Goal: Information Seeking & Learning: Compare options

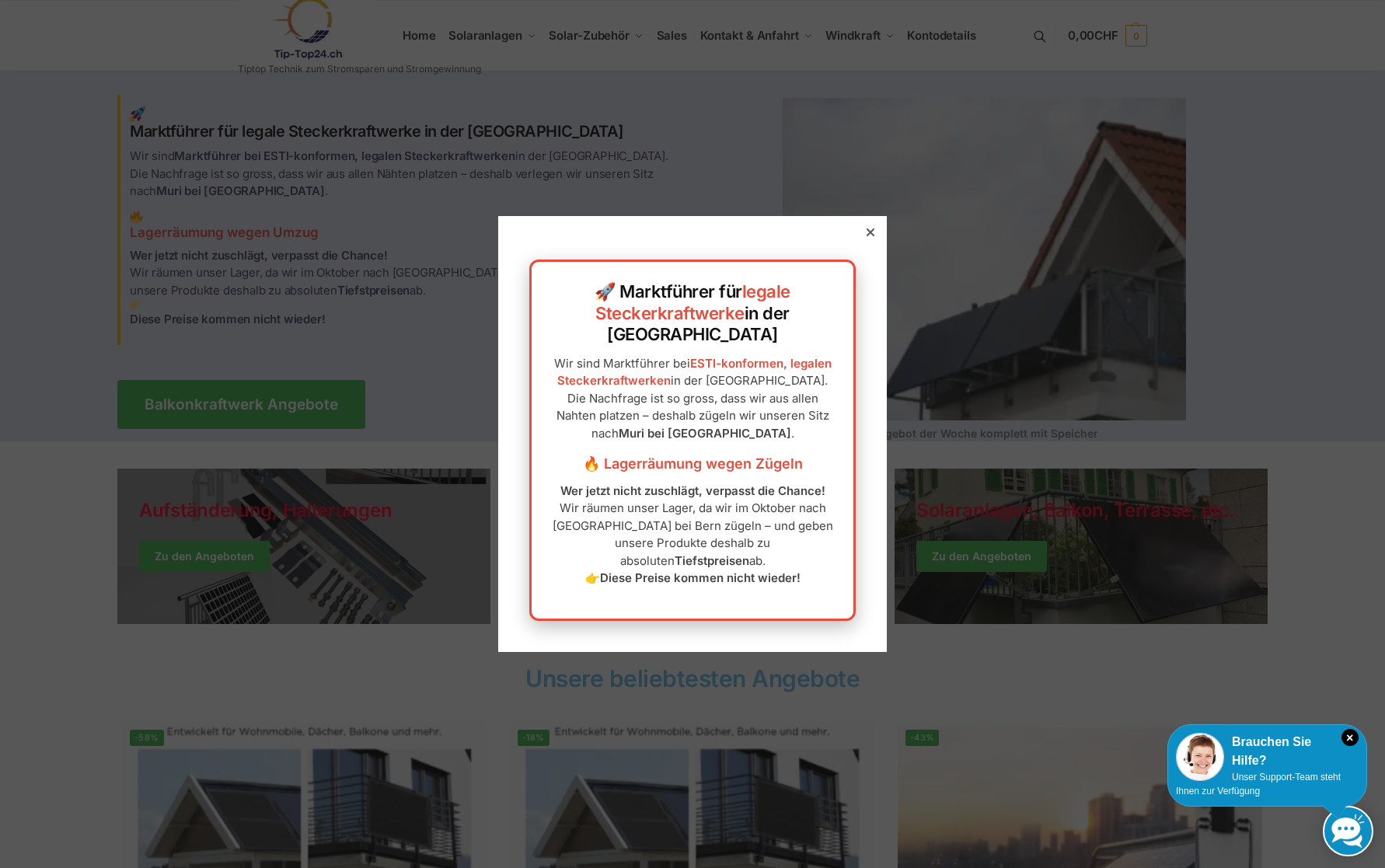
click at [875, 239] on div at bounding box center [870, 232] width 14 height 14
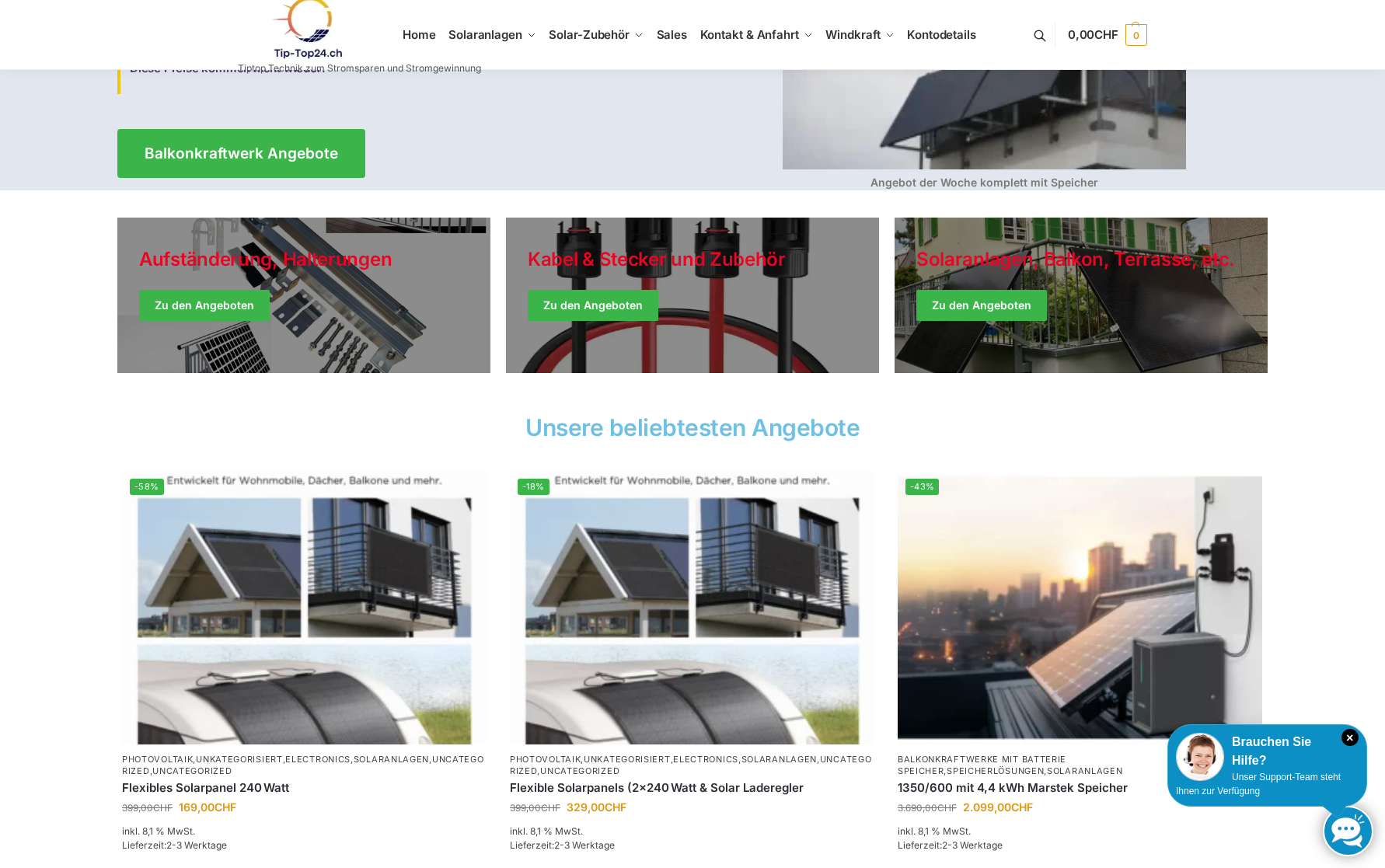
scroll to position [268, 0]
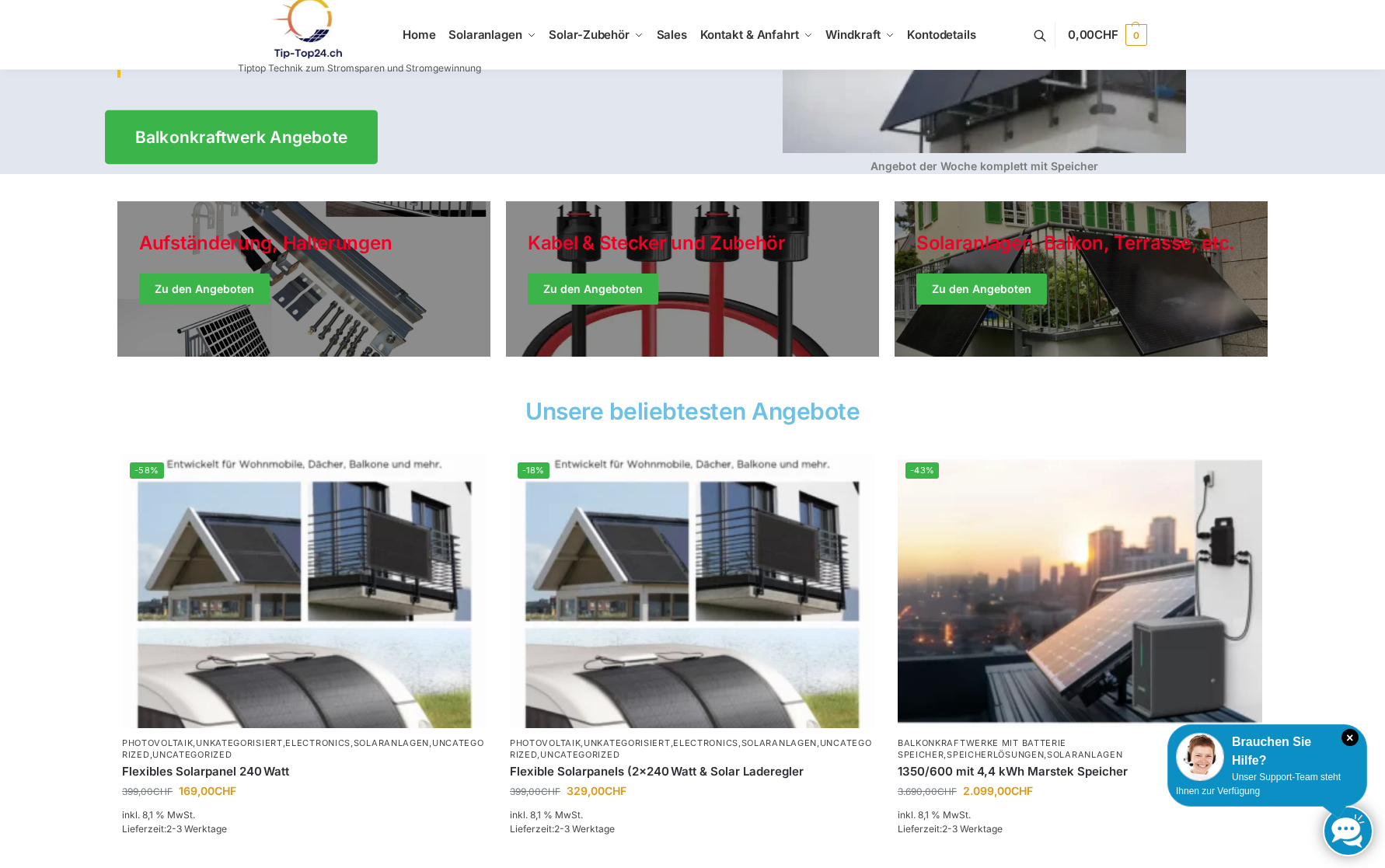
click at [314, 131] on span "Balkonkraftwerk Angebote" at bounding box center [242, 137] width 213 height 16
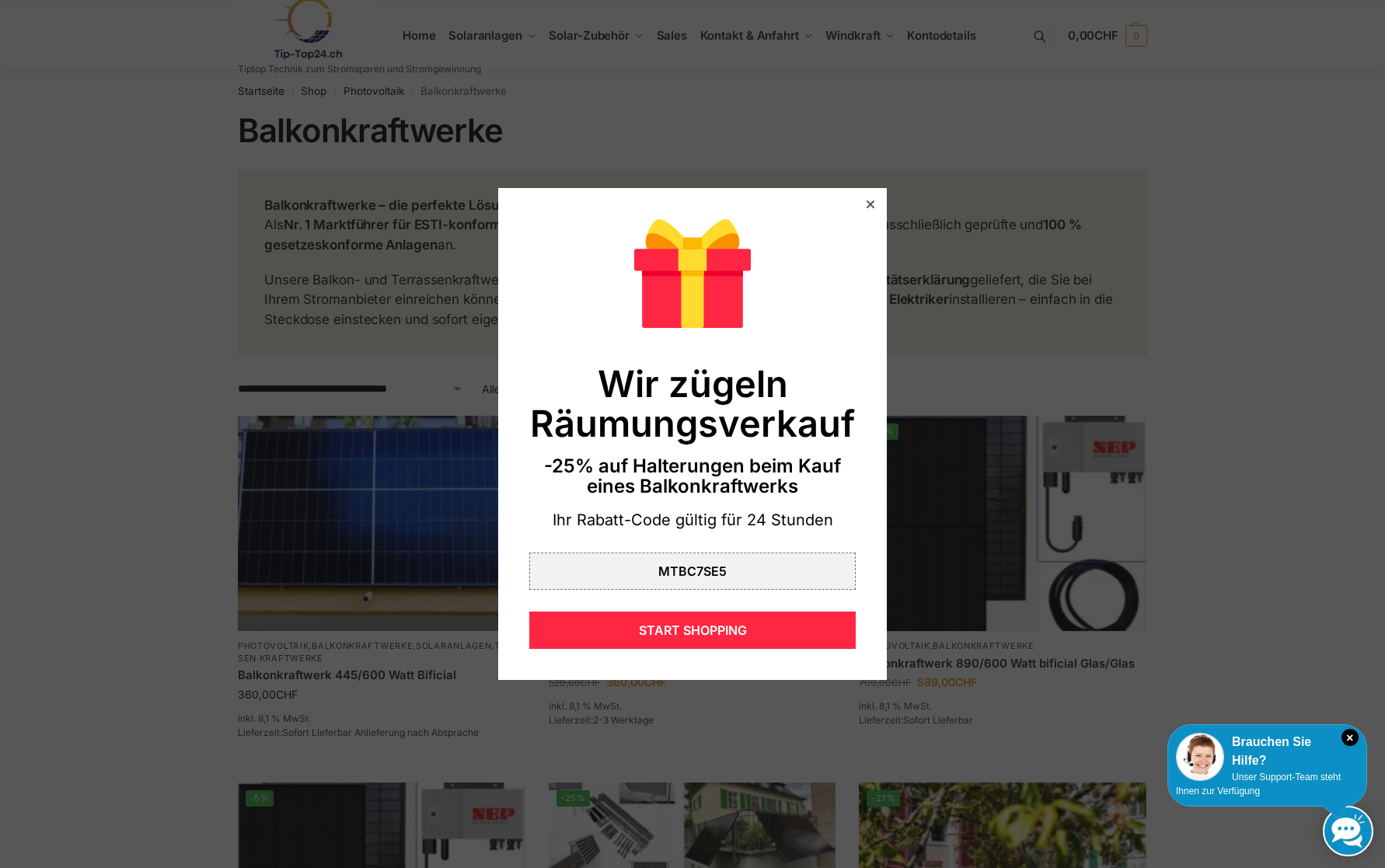
click at [868, 202] on icon at bounding box center [870, 204] width 7 height 7
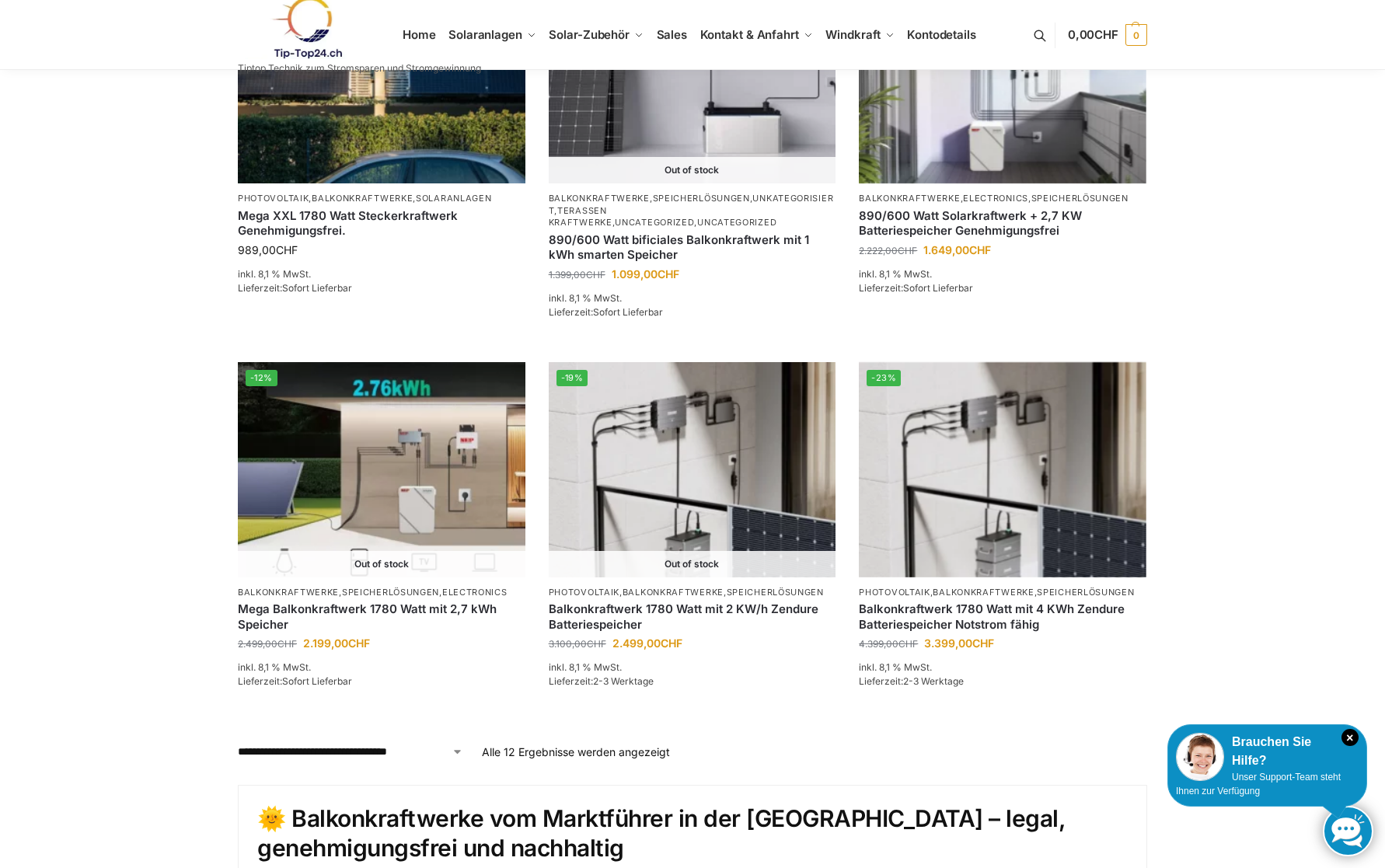
scroll to position [1245, 0]
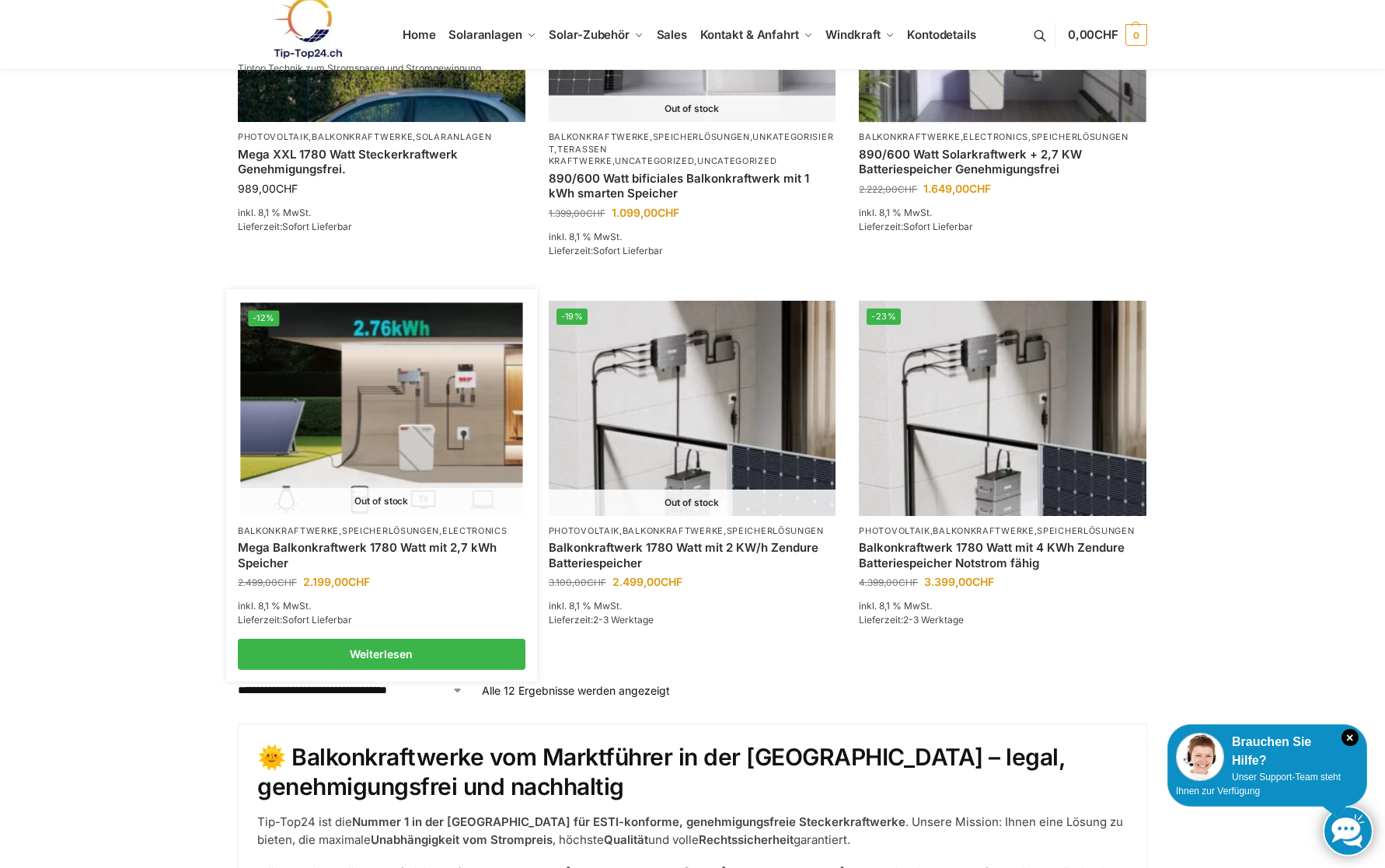
click at [350, 439] on img at bounding box center [382, 408] width 283 height 211
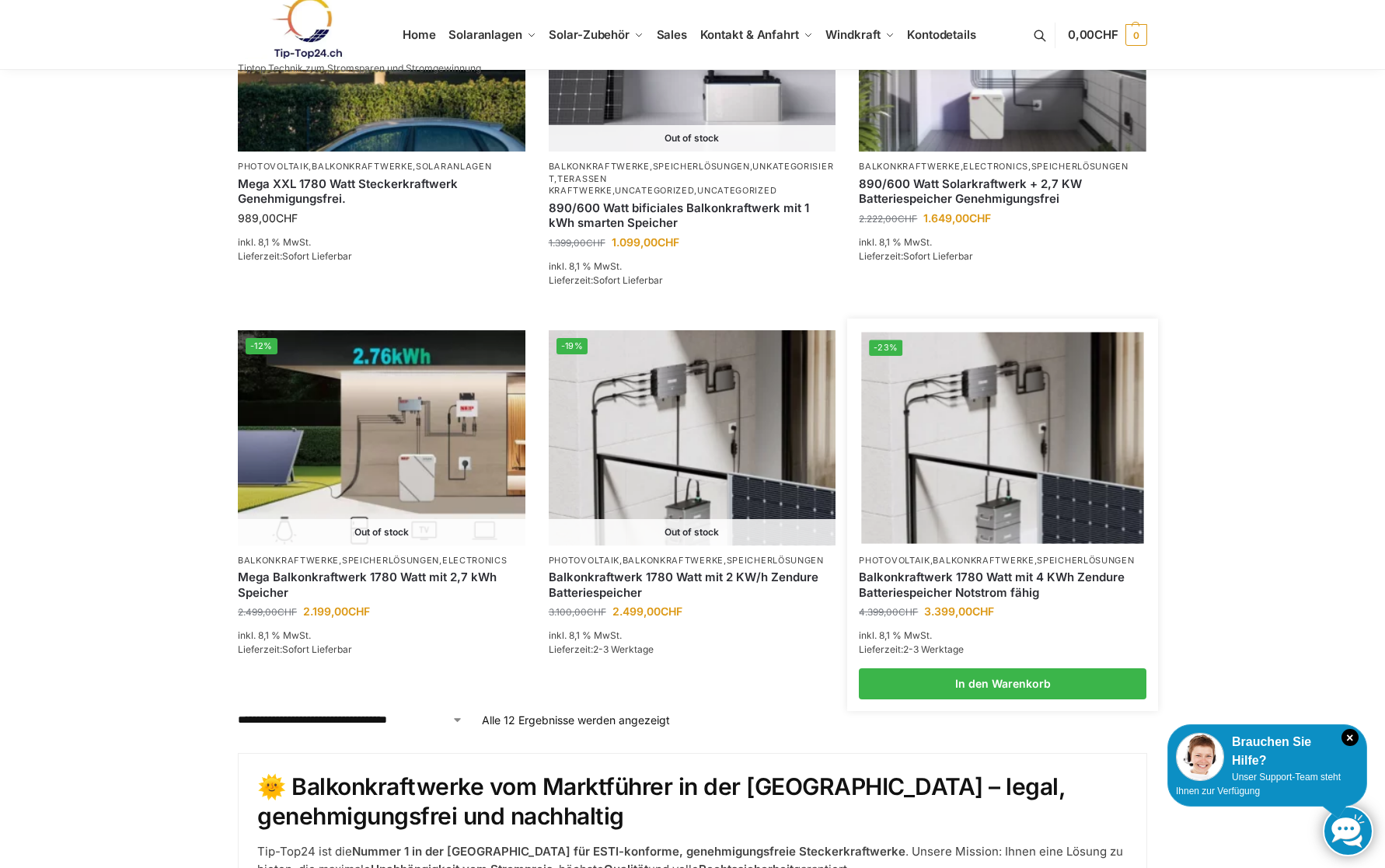
scroll to position [1217, 0]
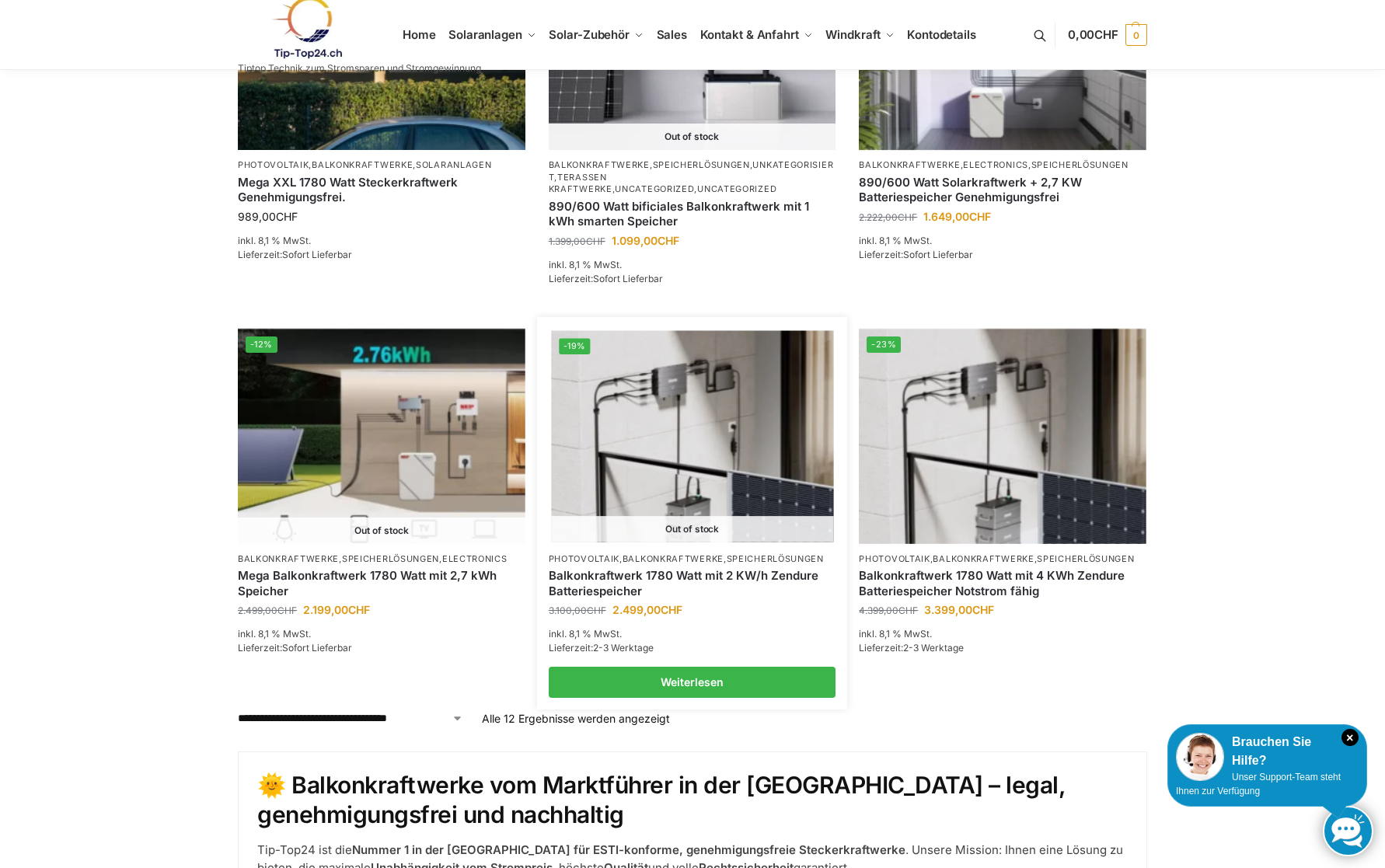
click at [673, 475] on img at bounding box center [692, 436] width 283 height 211
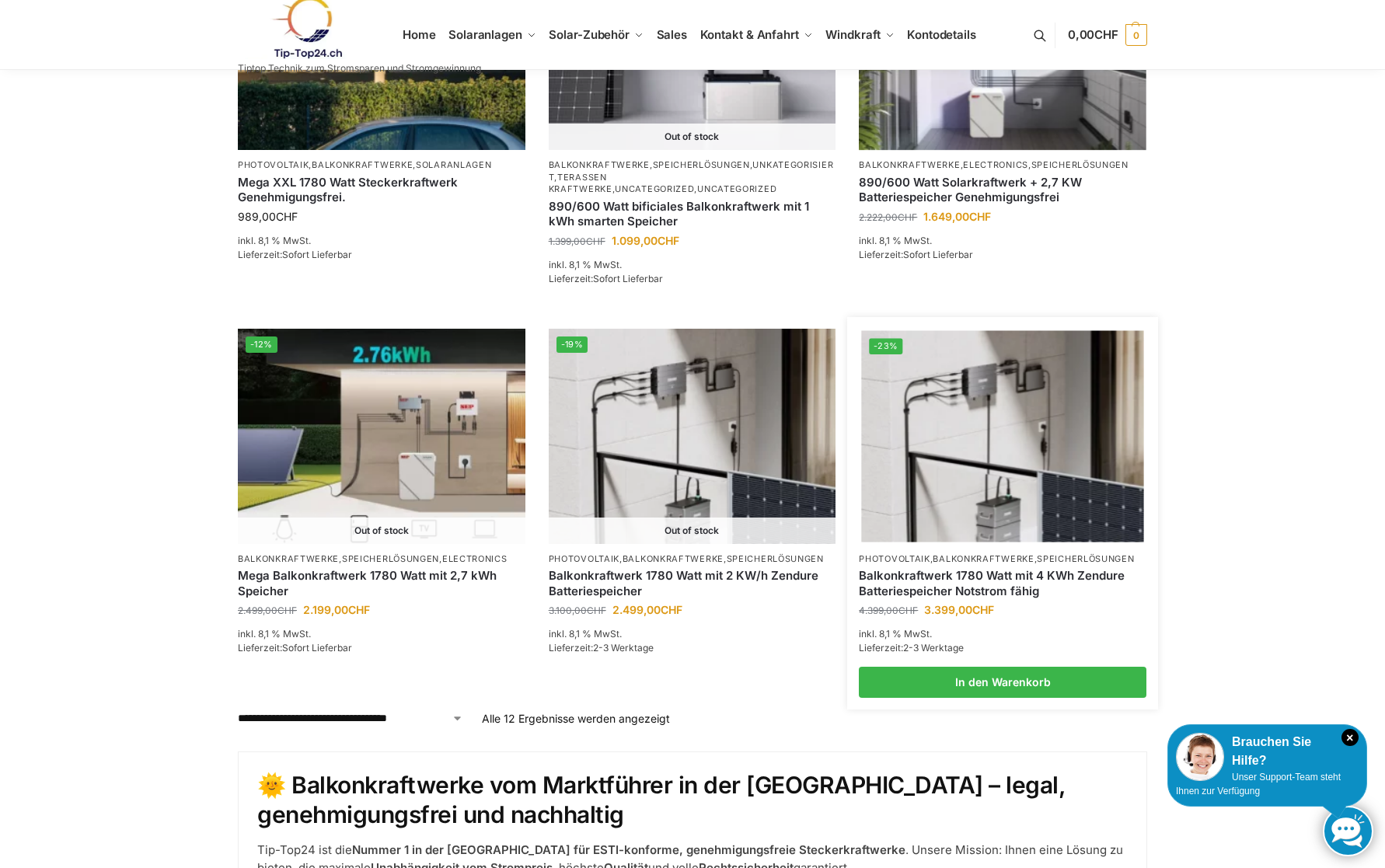
scroll to position [1223, 0]
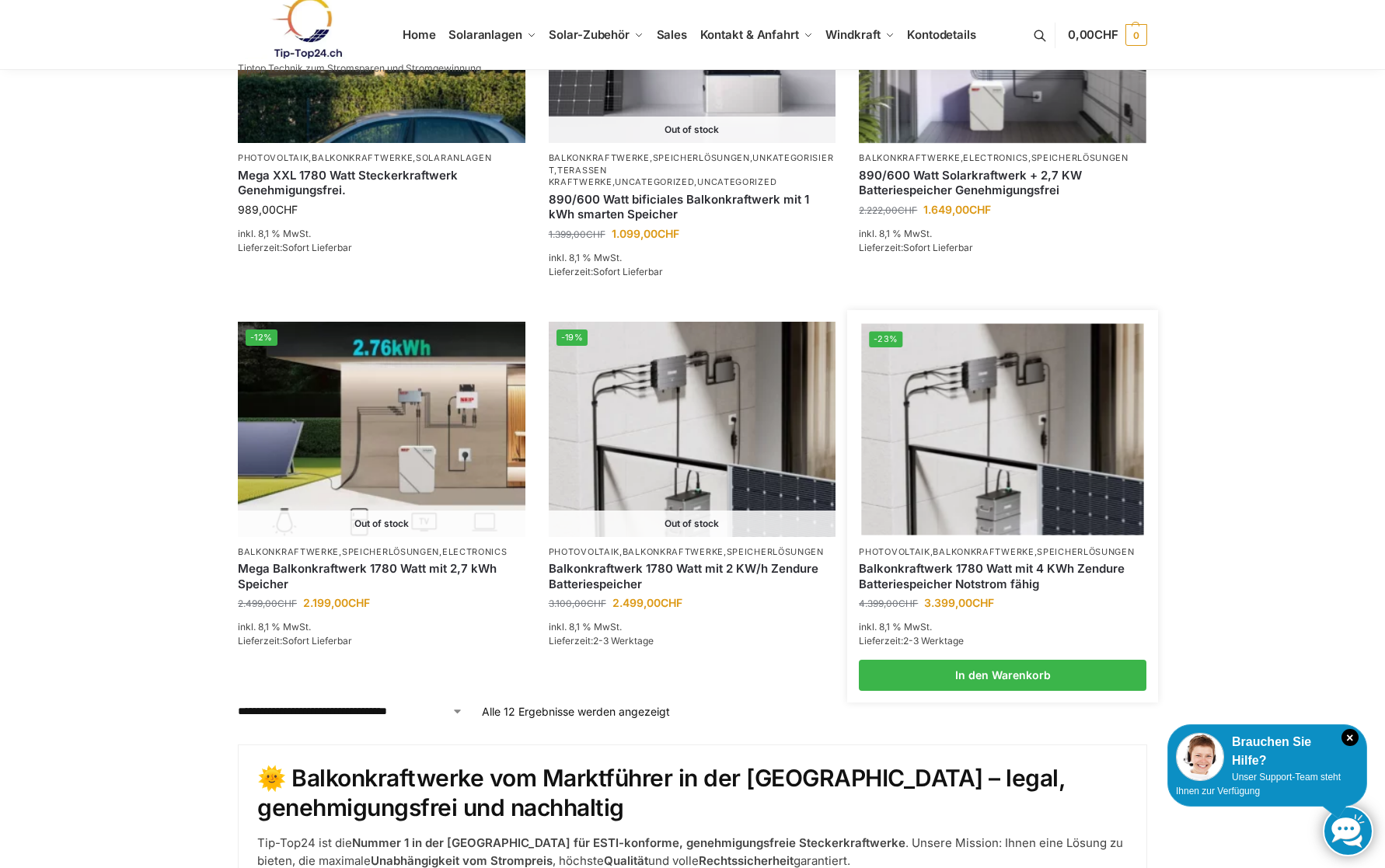
click at [999, 369] on img at bounding box center [1003, 429] width 283 height 211
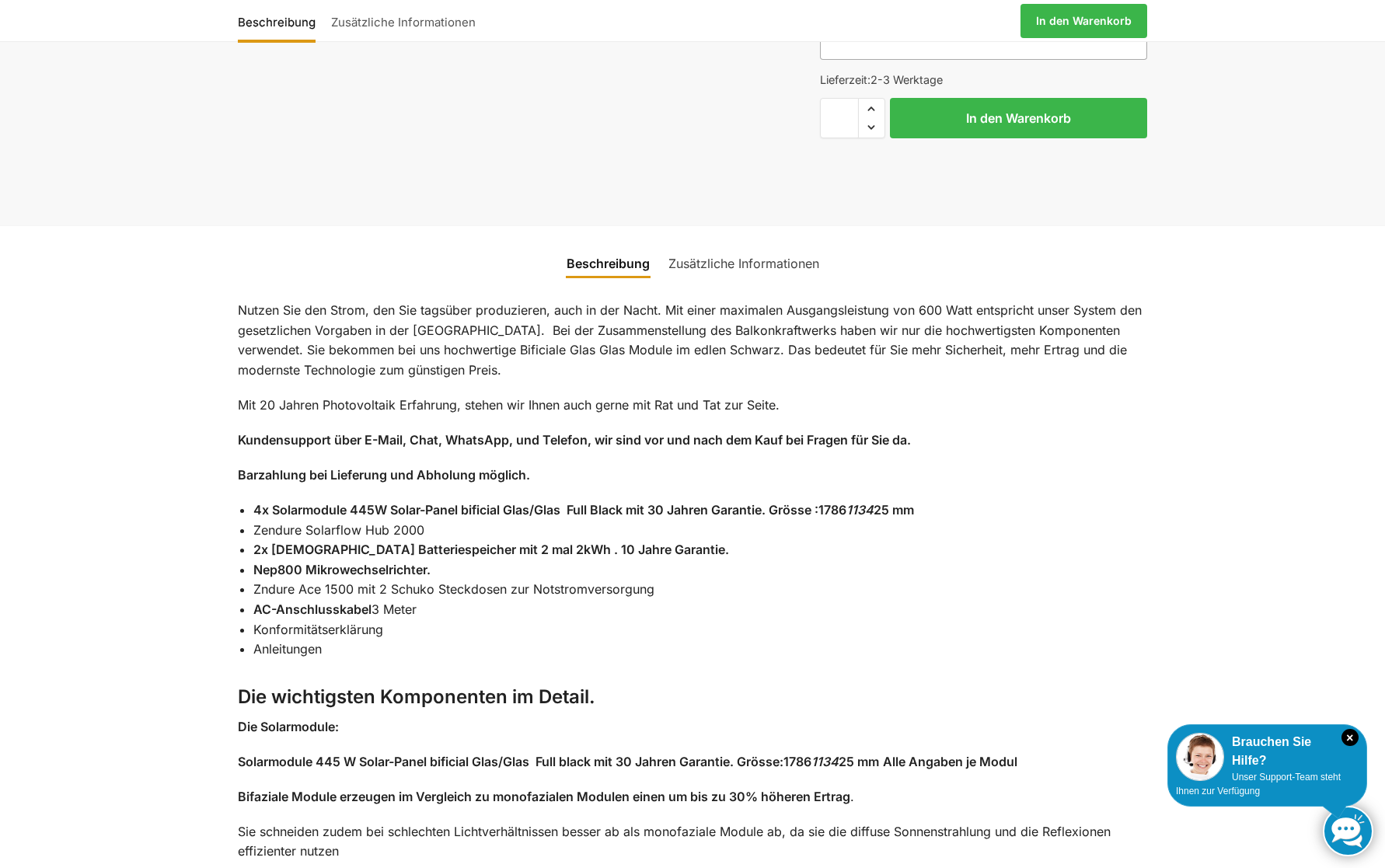
scroll to position [971, 0]
